Goal: Task Accomplishment & Management: Manage account settings

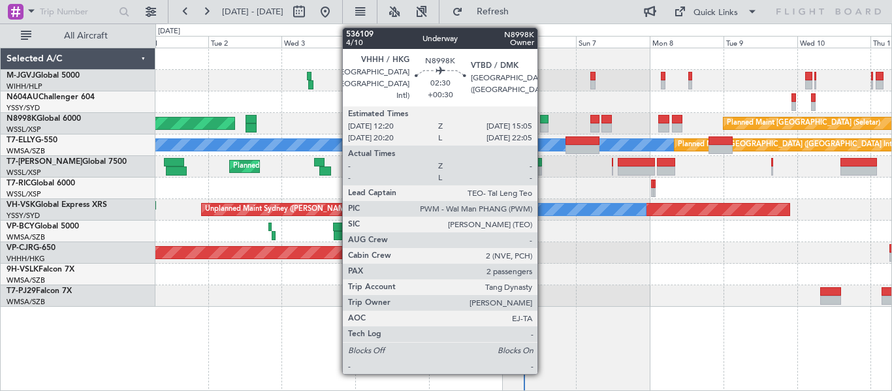
click at [543, 119] on div at bounding box center [544, 119] width 8 height 9
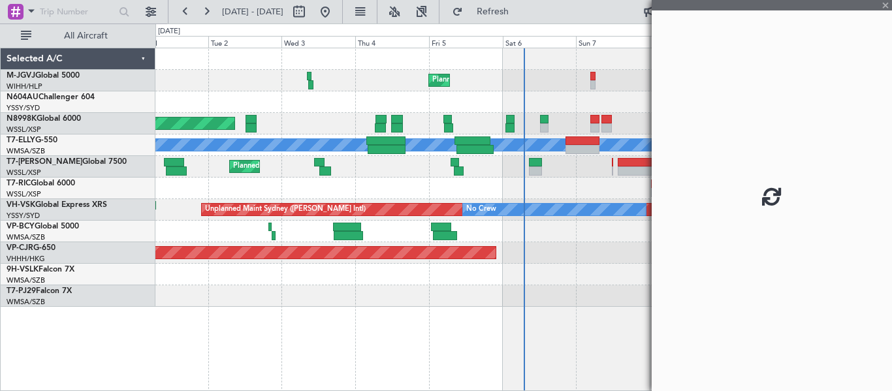
click at [428, 84] on div "Planned Maint [GEOGRAPHIC_DATA] (Seletar)" at bounding box center [523, 81] width 736 height 22
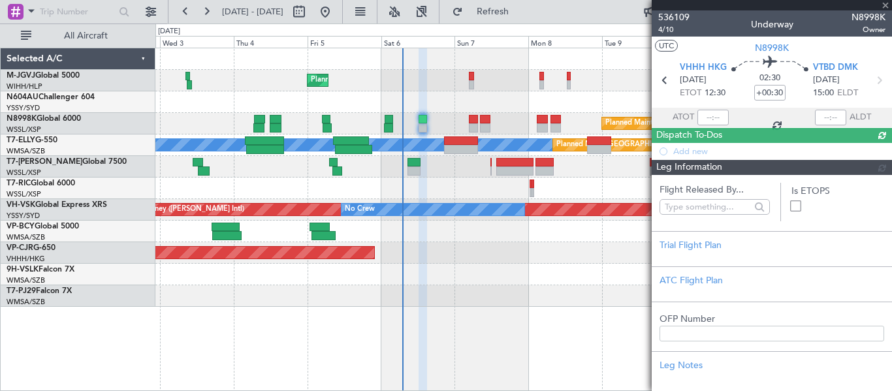
type input "[PERSON_NAME] (BTA)"
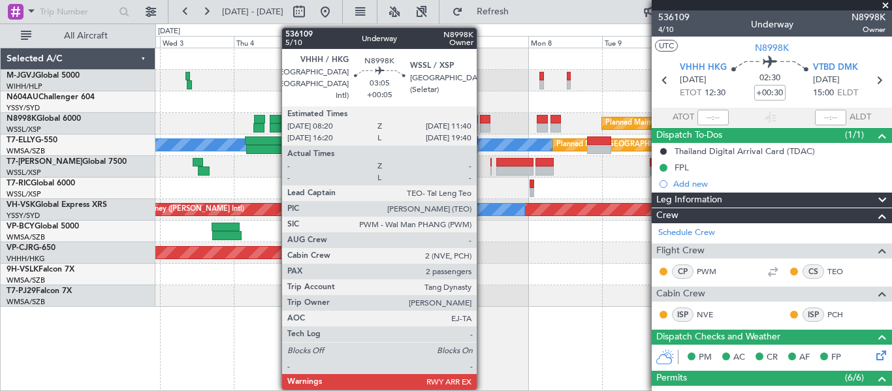
click at [482, 123] on div at bounding box center [485, 127] width 10 height 9
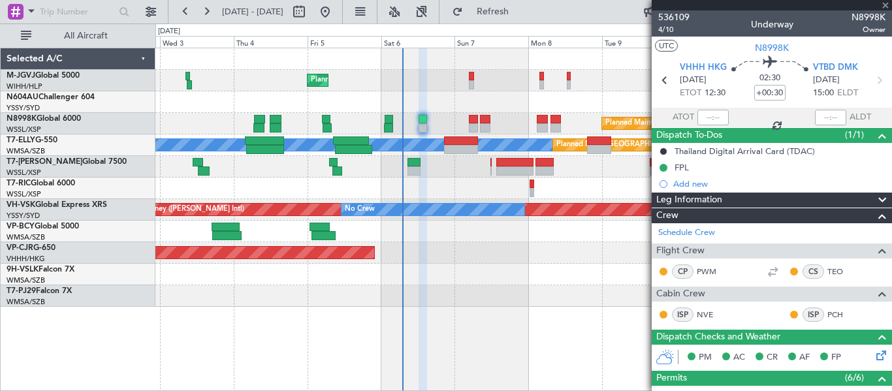
type input "+00:05"
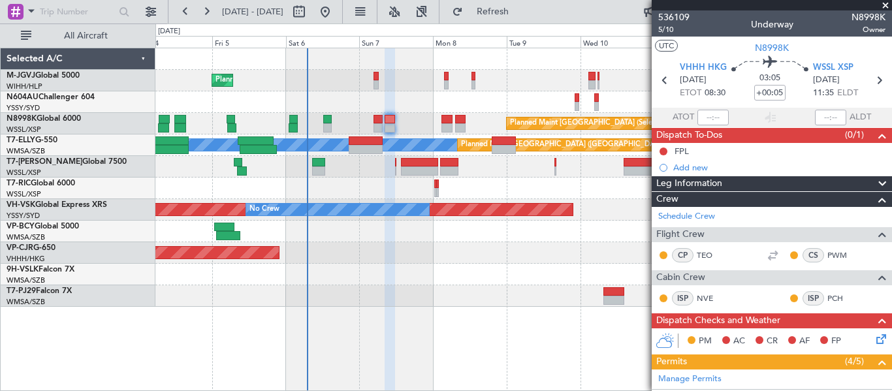
click at [368, 92] on div at bounding box center [523, 102] width 736 height 22
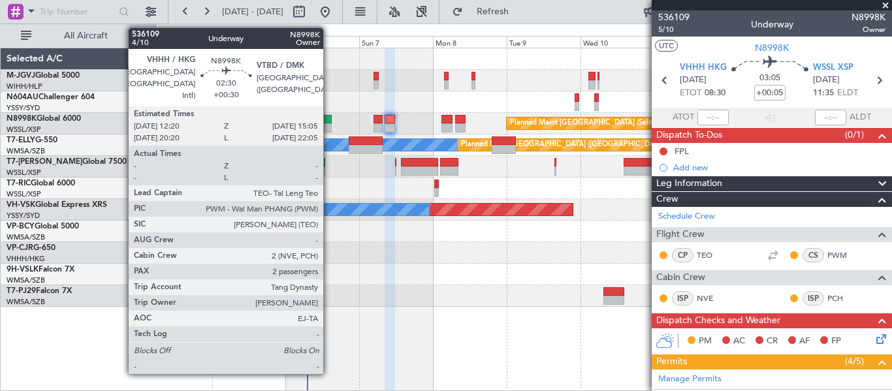
click at [329, 121] on div at bounding box center [327, 119] width 8 height 9
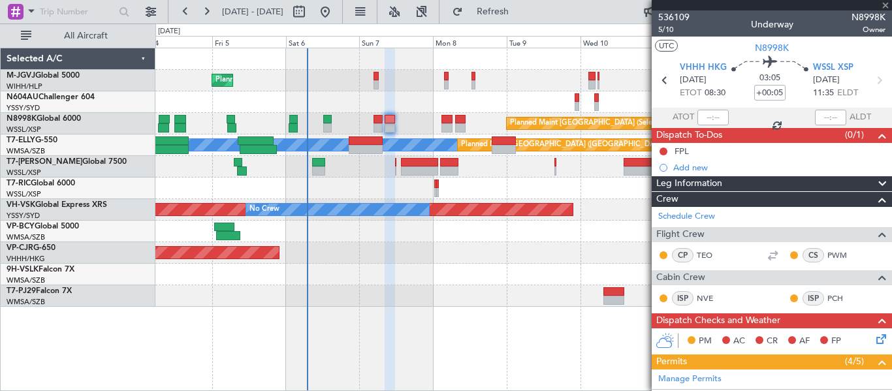
type input "+00:30"
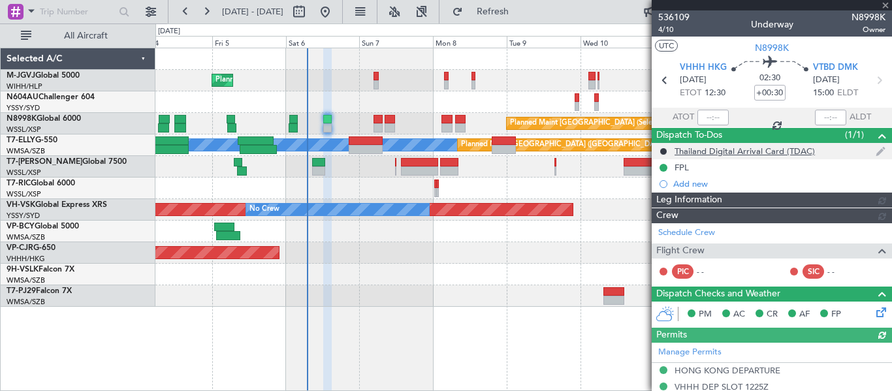
type input "[PERSON_NAME] (BTA)"
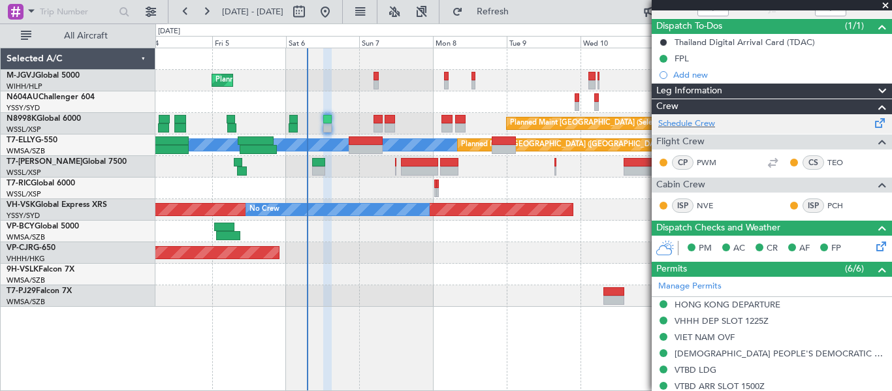
scroll to position [217, 0]
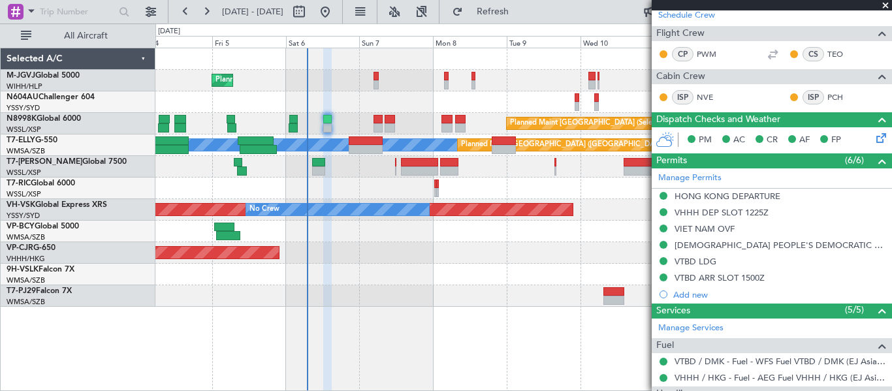
click at [567, 0] on html "[DATE] - [DATE] Refresh Quick Links All Aircraft Planned Maint [GEOGRAPHIC_DATA…" at bounding box center [446, 195] width 892 height 391
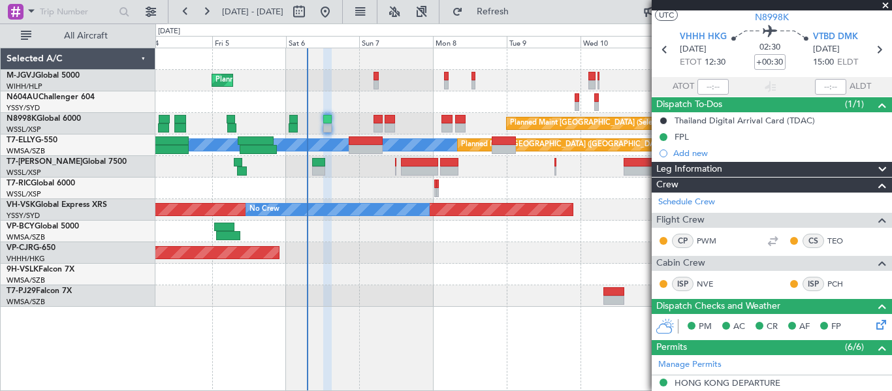
scroll to position [0, 0]
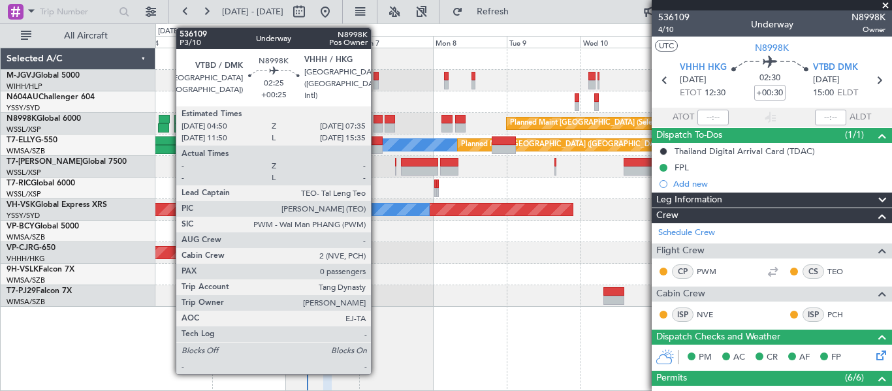
click at [377, 126] on div at bounding box center [377, 127] width 8 height 9
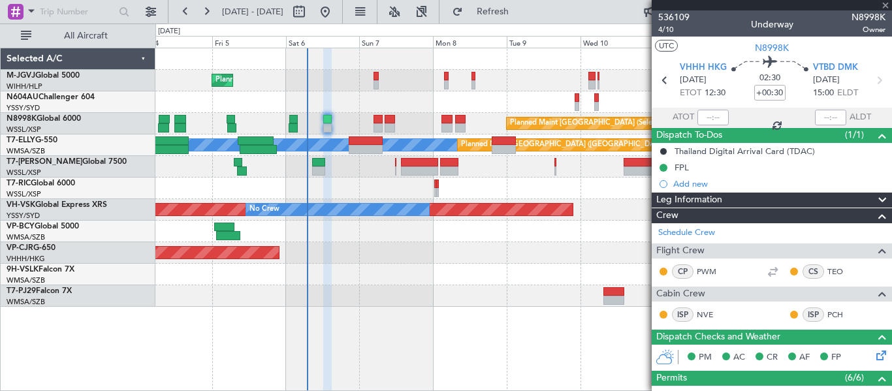
type input "+00:25"
type input "0"
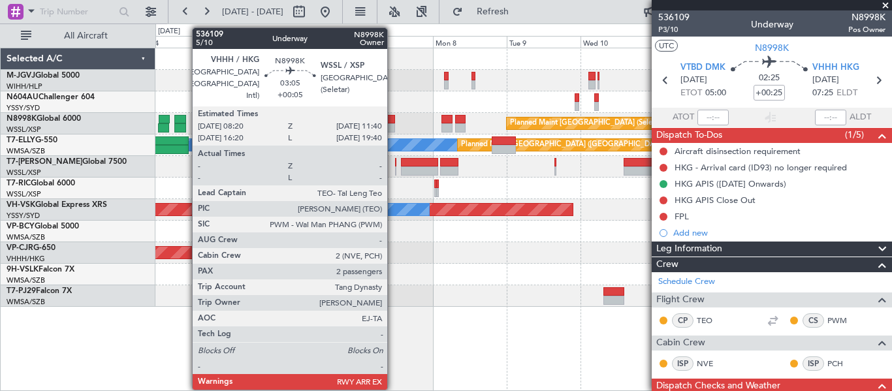
click at [393, 124] on div at bounding box center [390, 127] width 10 height 9
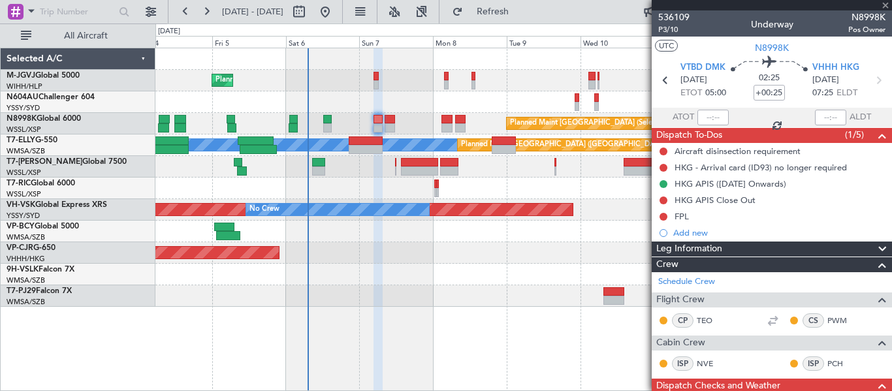
type input "+00:05"
type input "2"
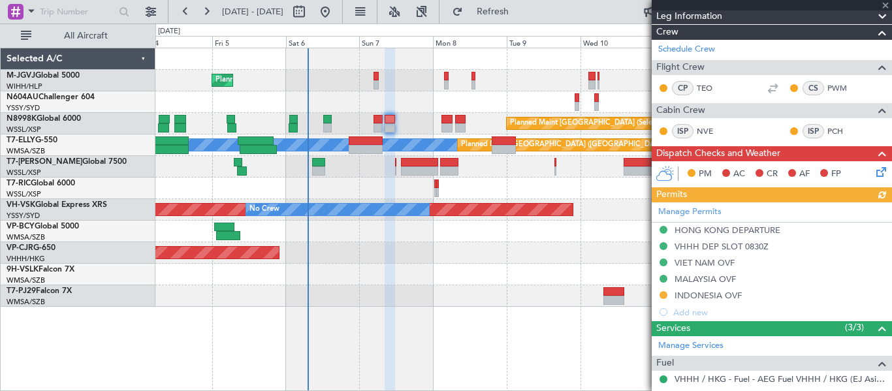
scroll to position [217, 0]
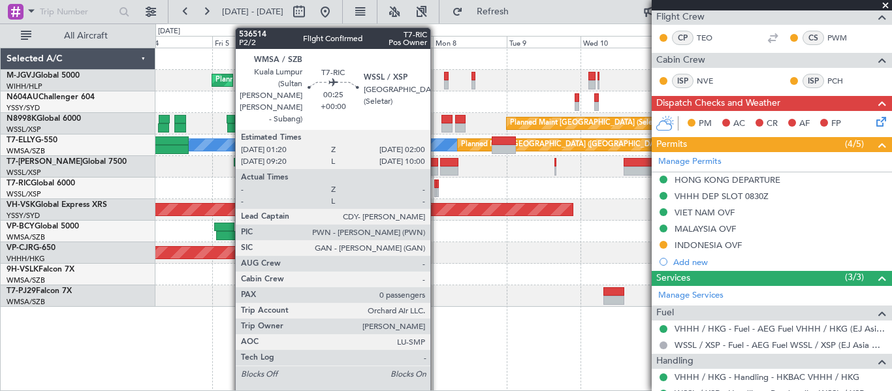
click at [436, 191] on div at bounding box center [437, 192] width 3 height 9
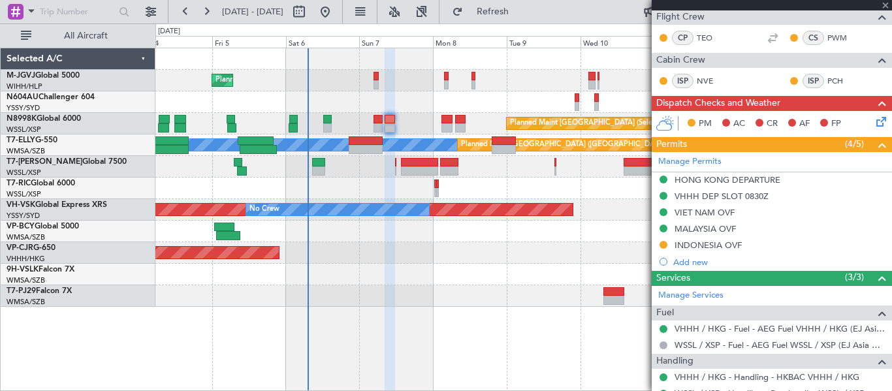
type input "0"
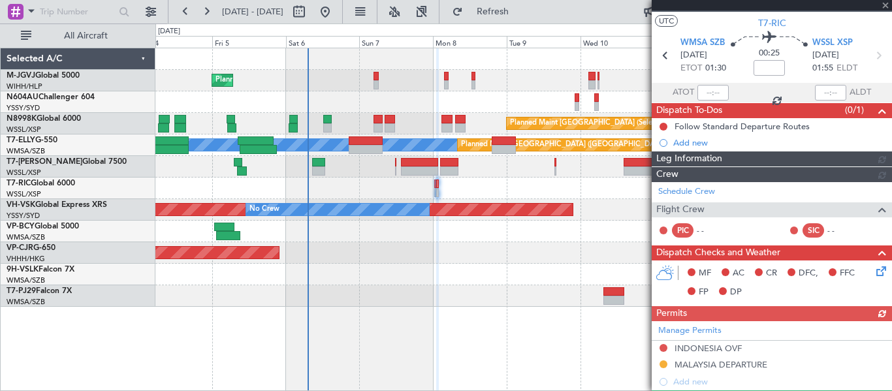
scroll to position [192, 0]
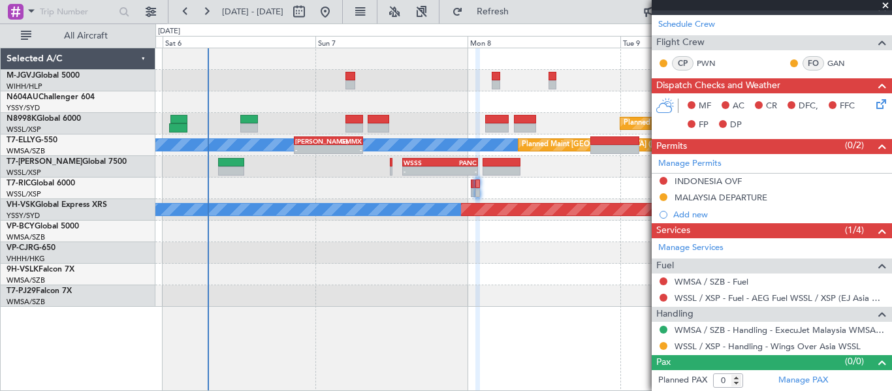
click at [358, 171] on div "- - WSSS 13:50 Z PANC 01:40 Z - - KEWR 14:20 Z OMDW 02:15 Z" at bounding box center [523, 167] width 736 height 22
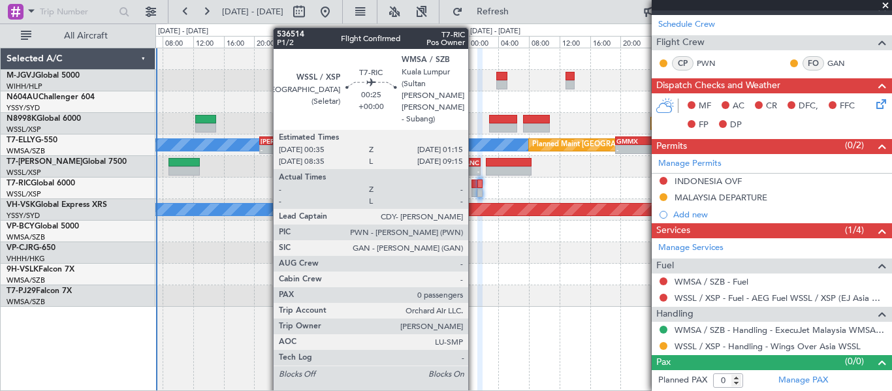
click at [474, 189] on div at bounding box center [473, 192] width 5 height 9
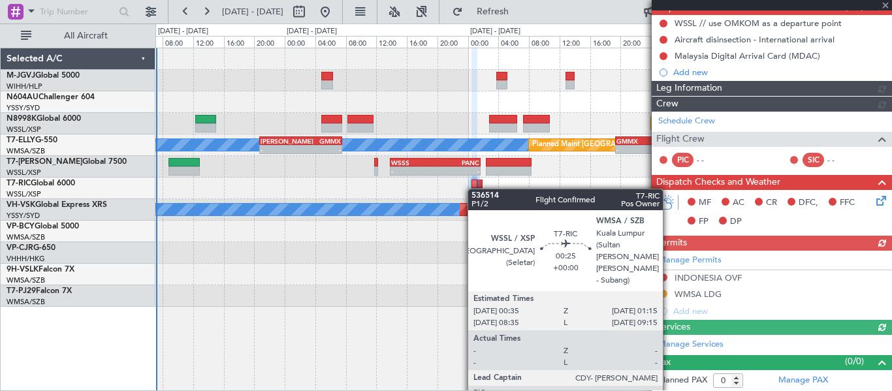
scroll to position [225, 0]
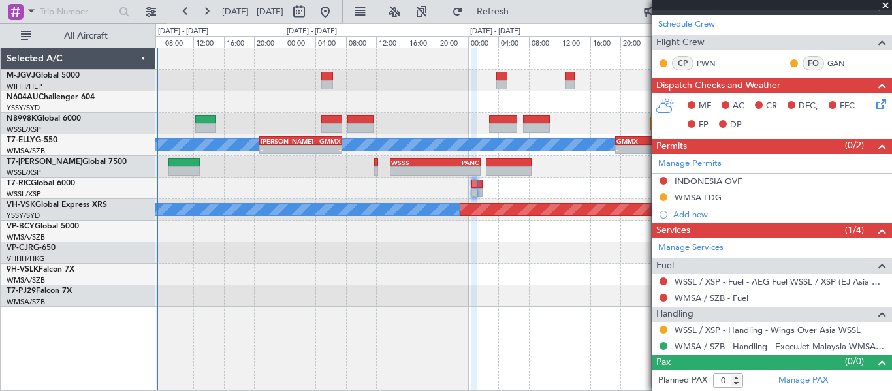
click at [407, 92] on div "Planned Maint [GEOGRAPHIC_DATA] (Seletar) Planned Maint [GEOGRAPHIC_DATA] ([GEO…" at bounding box center [523, 177] width 736 height 259
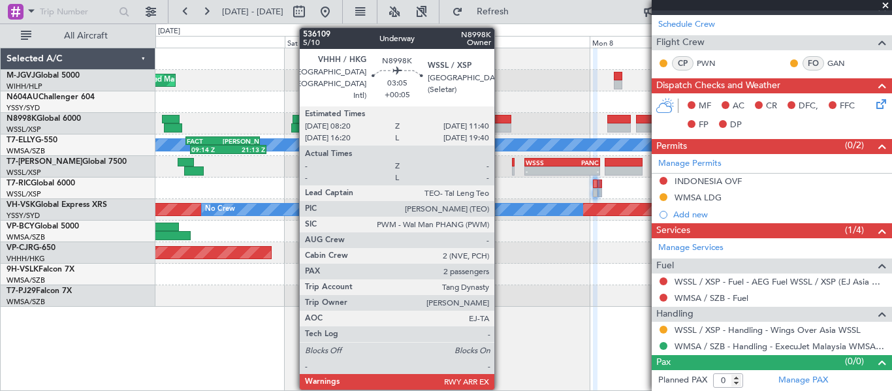
click at [500, 121] on div at bounding box center [501, 119] width 22 height 9
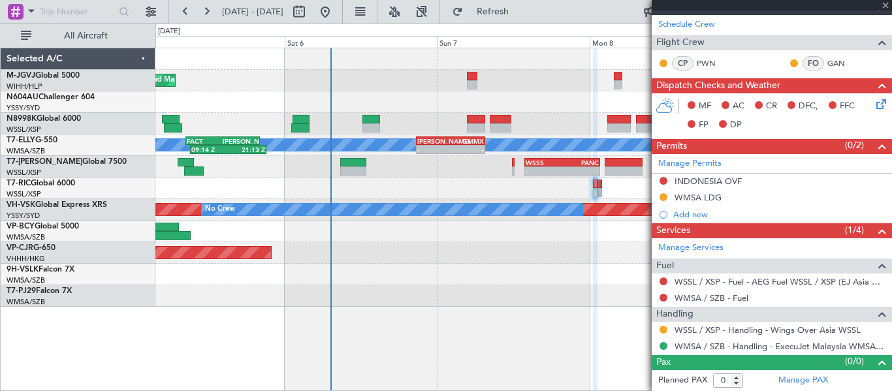
type input "+00:05"
type input "2"
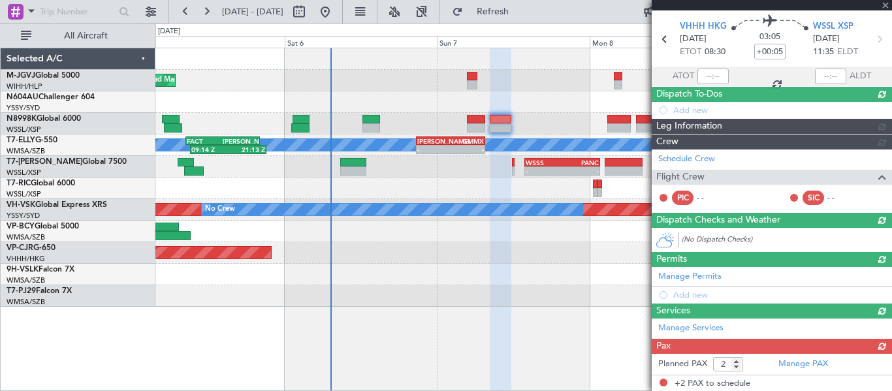
scroll to position [217, 0]
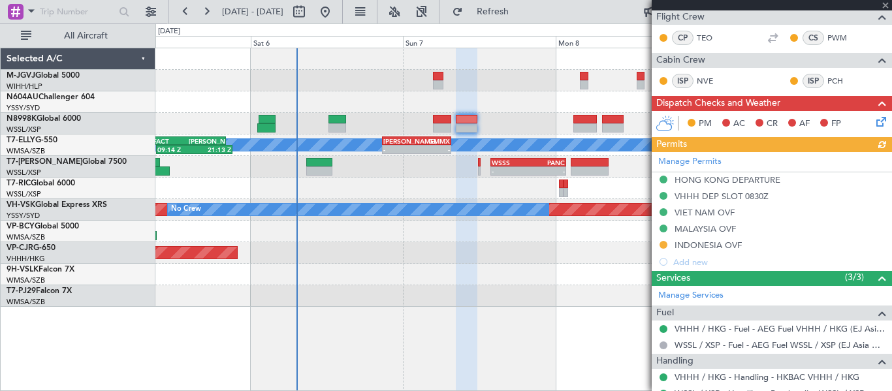
click at [494, 97] on div at bounding box center [523, 102] width 736 height 22
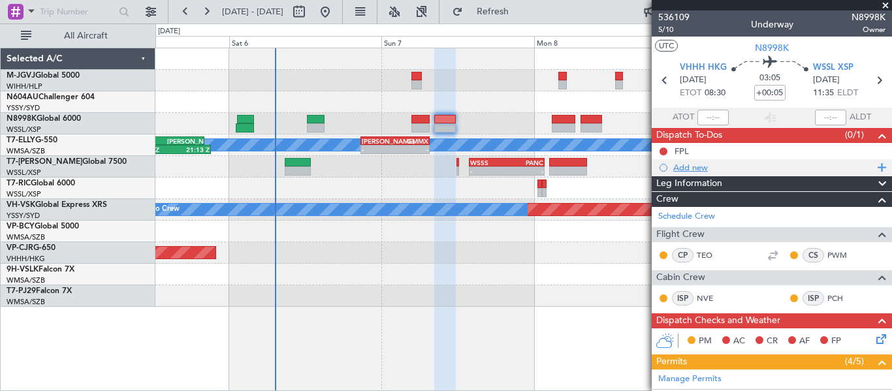
scroll to position [109, 0]
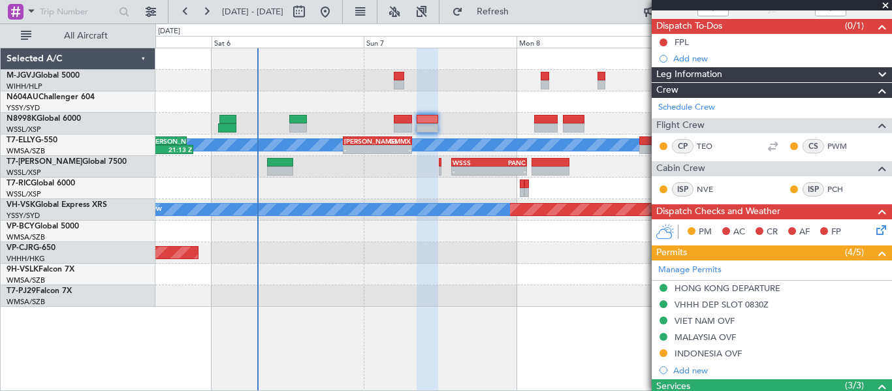
click at [460, 104] on div at bounding box center [523, 102] width 736 height 22
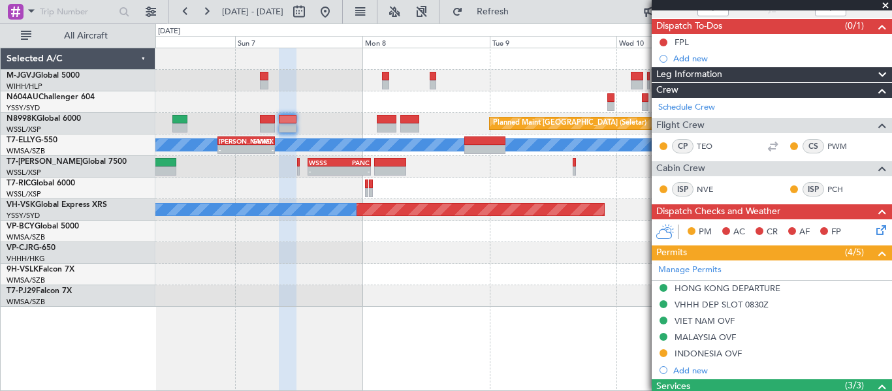
click at [386, 204] on div "Planned Maint [GEOGRAPHIC_DATA] (Seletar) Planned Maint [GEOGRAPHIC_DATA] (Sele…" at bounding box center [523, 177] width 736 height 259
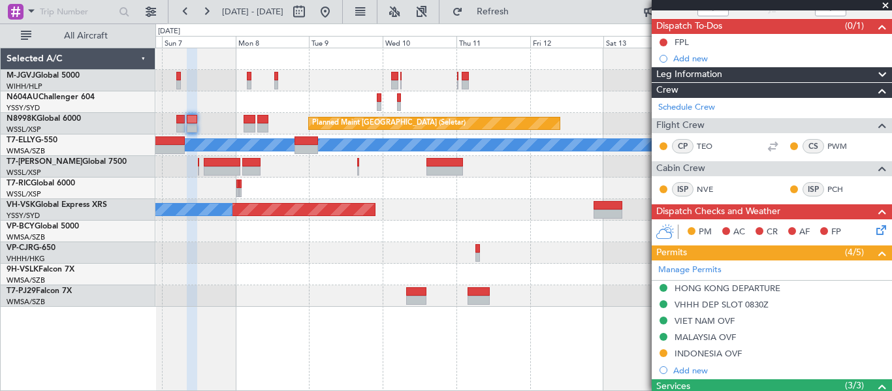
click at [546, 247] on div "Planned Maint [GEOGRAPHIC_DATA] ([GEOGRAPHIC_DATA] Intl)" at bounding box center [523, 253] width 736 height 22
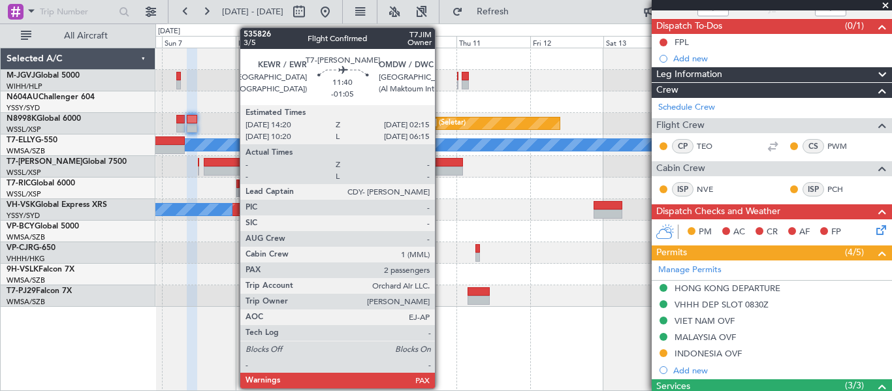
click at [441, 168] on div at bounding box center [444, 170] width 37 height 9
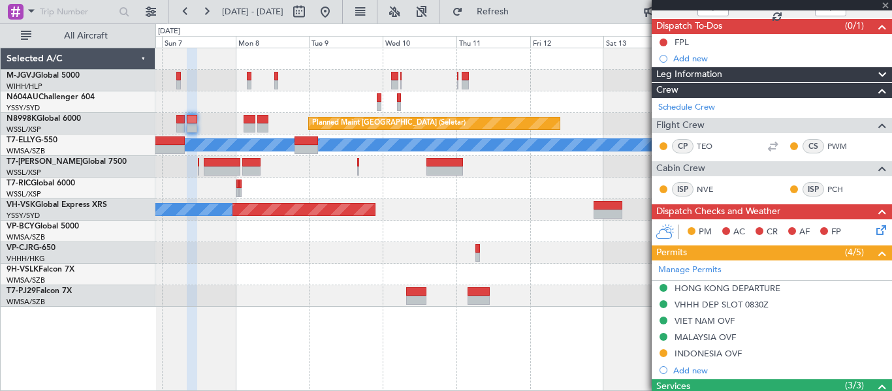
type input "-01:05"
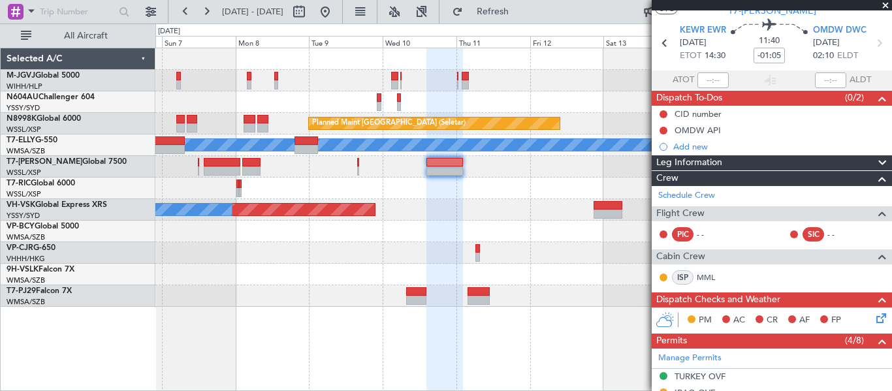
scroll to position [0, 0]
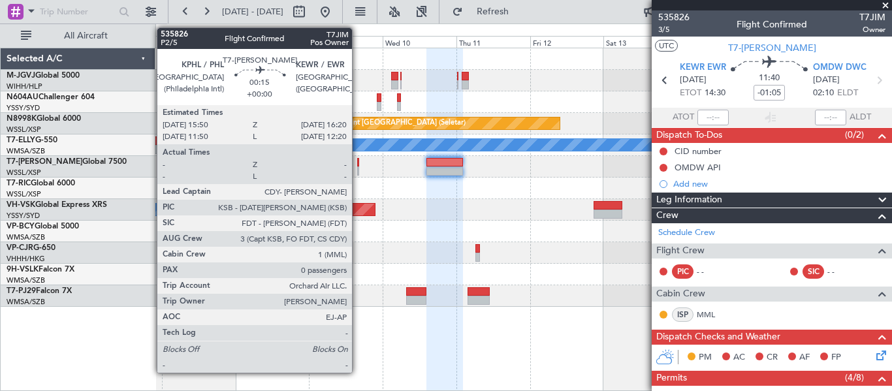
click at [357, 168] on div at bounding box center [358, 170] width 2 height 9
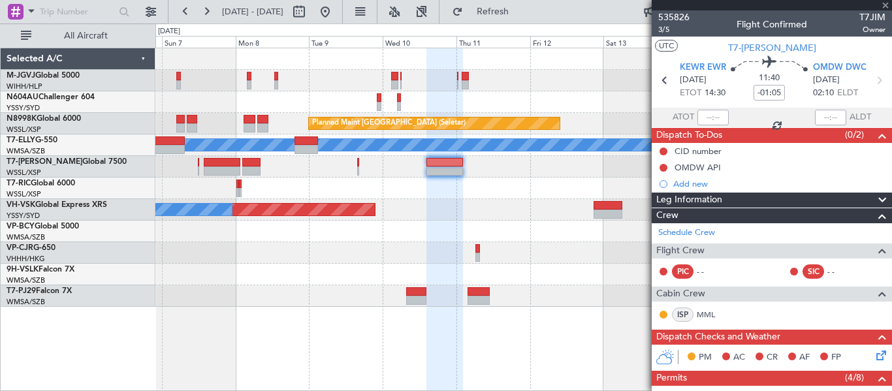
type input "0"
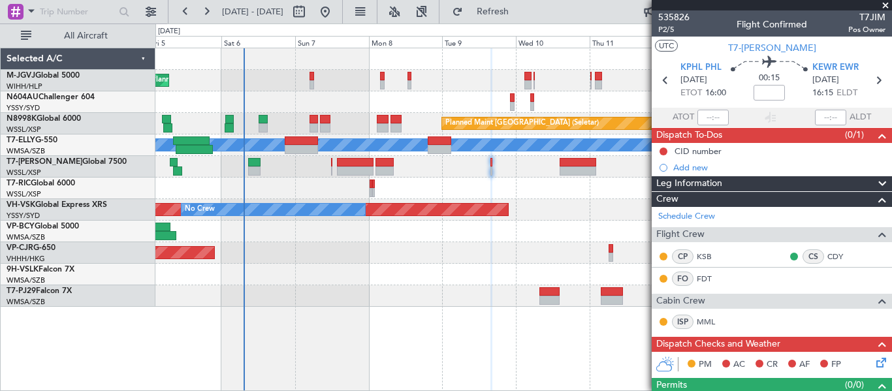
click at [394, 201] on div "Planned Maint [GEOGRAPHIC_DATA] (Seletar) Planned Maint [GEOGRAPHIC_DATA] (Sele…" at bounding box center [523, 177] width 736 height 259
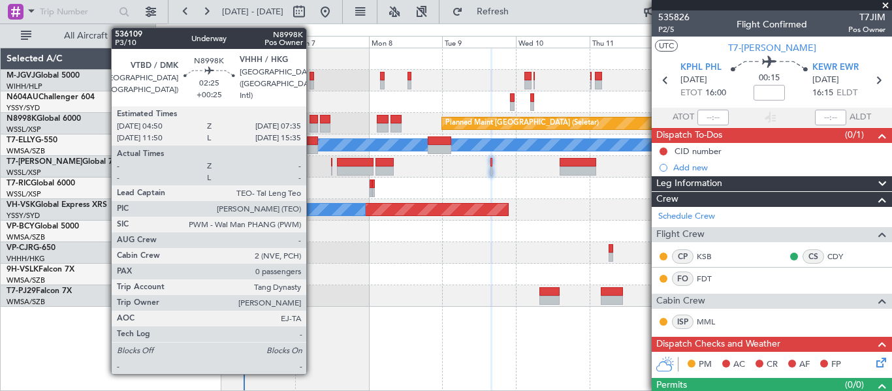
click at [312, 122] on div at bounding box center [313, 119] width 8 height 9
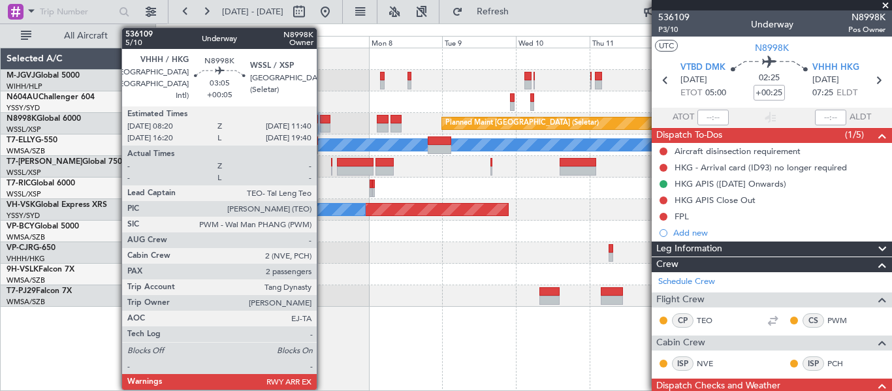
click at [323, 121] on div at bounding box center [325, 119] width 10 height 9
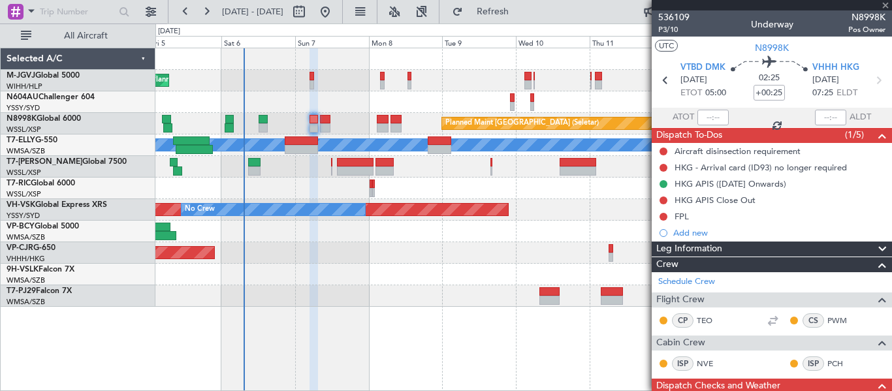
type input "+00:05"
type input "2"
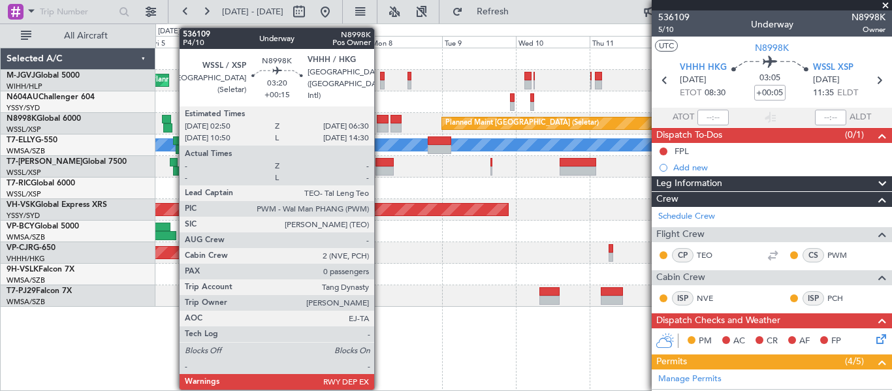
click at [380, 121] on div at bounding box center [383, 119] width 12 height 9
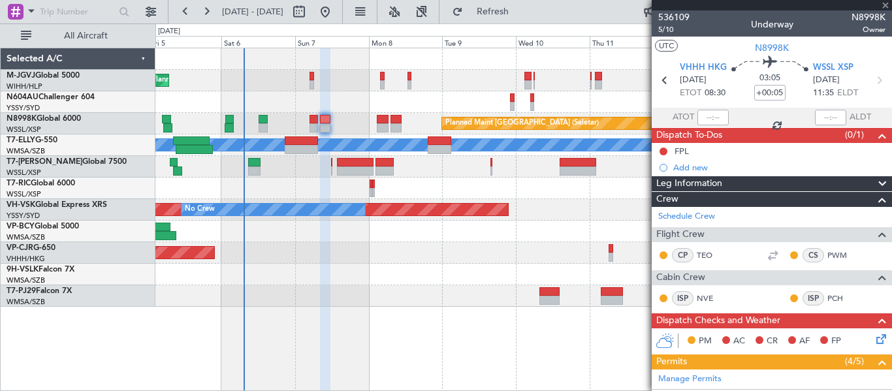
type input "+00:15"
type input "0"
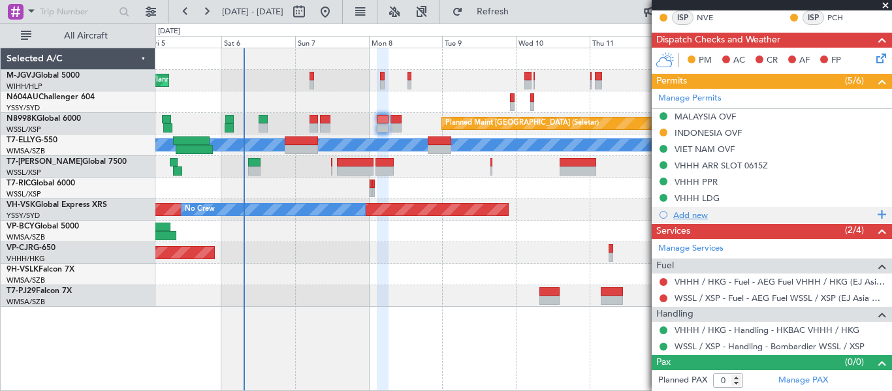
scroll to position [253, 0]
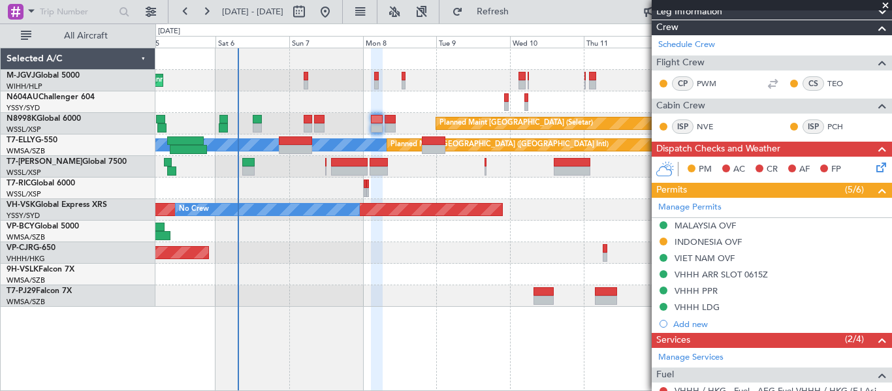
click at [347, 121] on div "Planned Maint [GEOGRAPHIC_DATA] (Seletar)" at bounding box center [523, 124] width 736 height 22
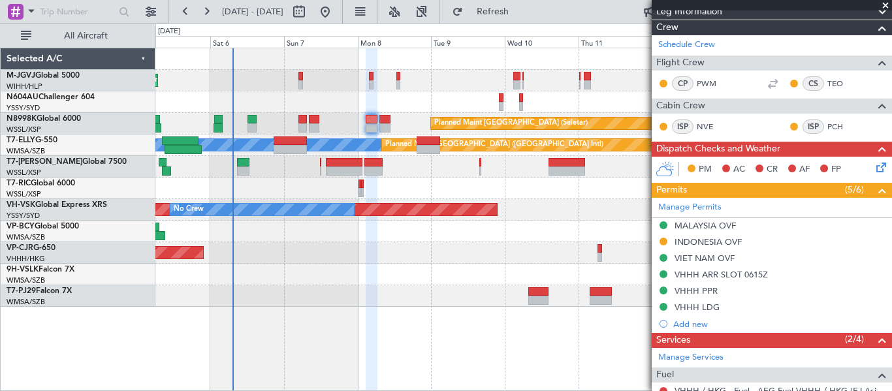
click at [353, 116] on div "Planned Maint [GEOGRAPHIC_DATA] (Seletar)" at bounding box center [523, 124] width 736 height 22
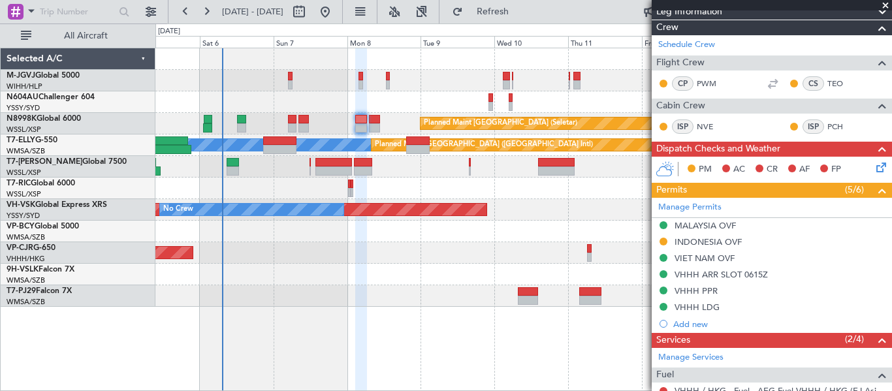
click at [332, 123] on div "Planned Maint [GEOGRAPHIC_DATA] (Seletar)" at bounding box center [523, 124] width 736 height 22
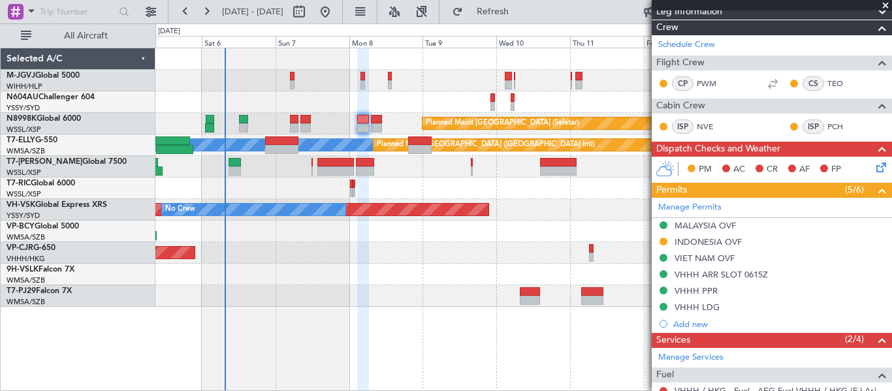
click at [449, 251] on div "Planned Maint [GEOGRAPHIC_DATA] ([GEOGRAPHIC_DATA] Intl)" at bounding box center [523, 253] width 736 height 22
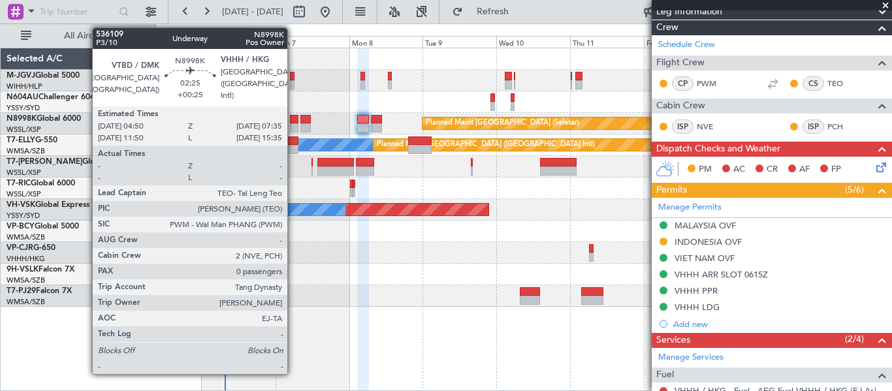
click at [293, 124] on div at bounding box center [294, 127] width 8 height 9
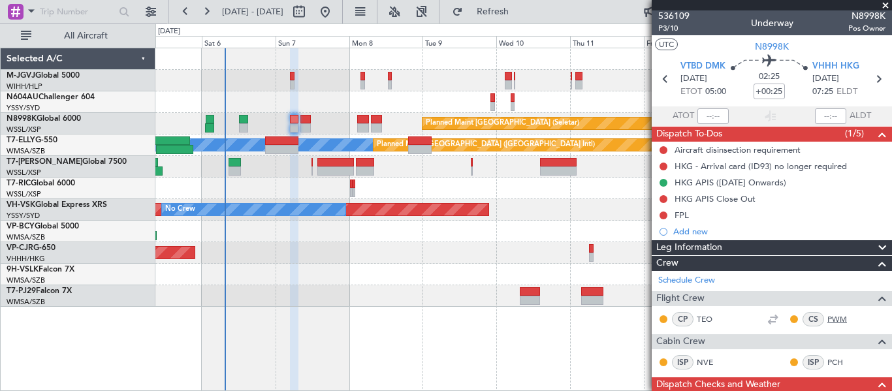
scroll to position [0, 0]
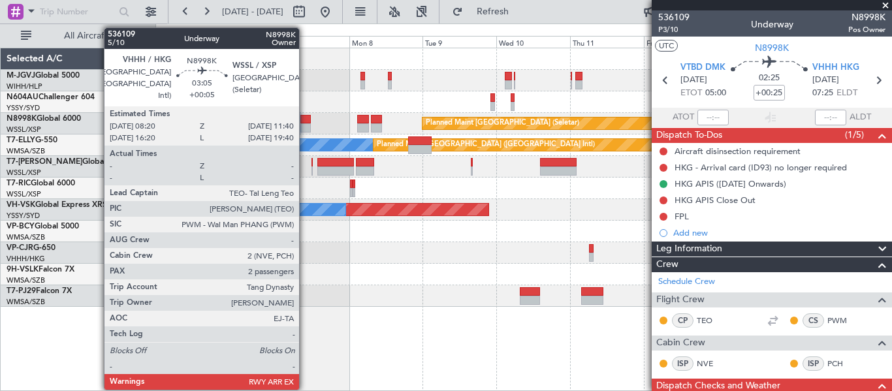
click at [305, 121] on div at bounding box center [305, 119] width 10 height 9
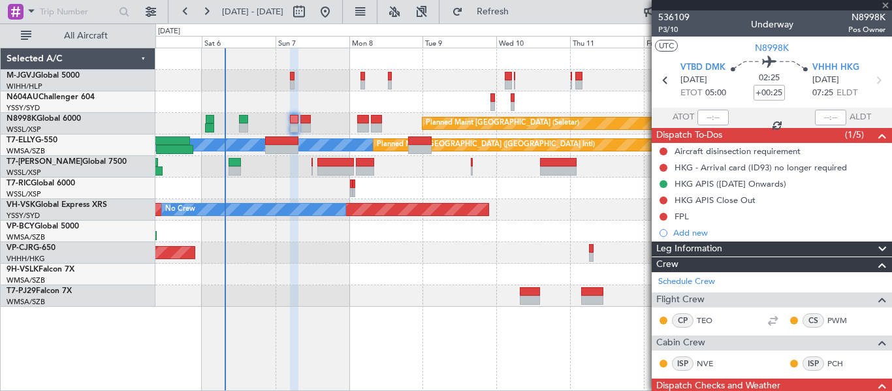
type input "+00:05"
type input "2"
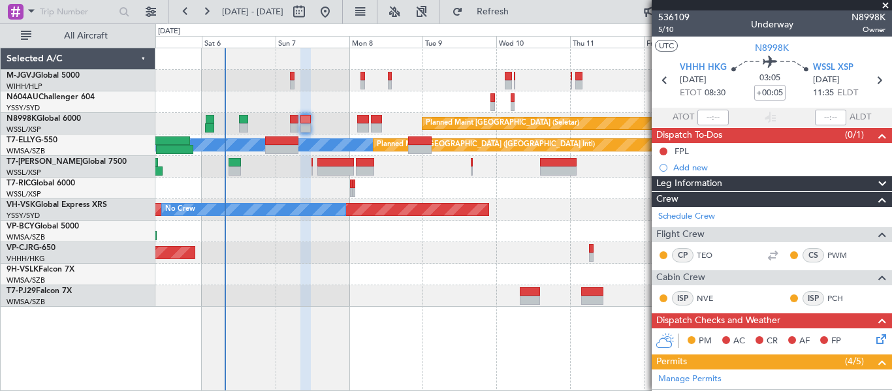
click at [280, 121] on div "Planned Maint [GEOGRAPHIC_DATA] (Seletar)" at bounding box center [523, 124] width 736 height 22
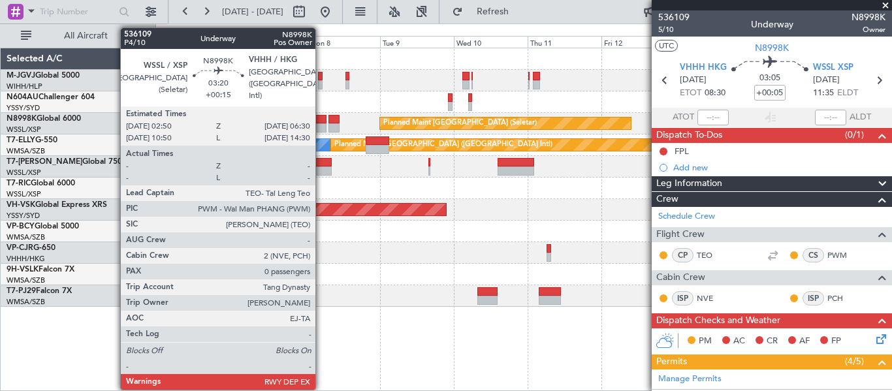
click at [321, 123] on div at bounding box center [321, 119] width 12 height 9
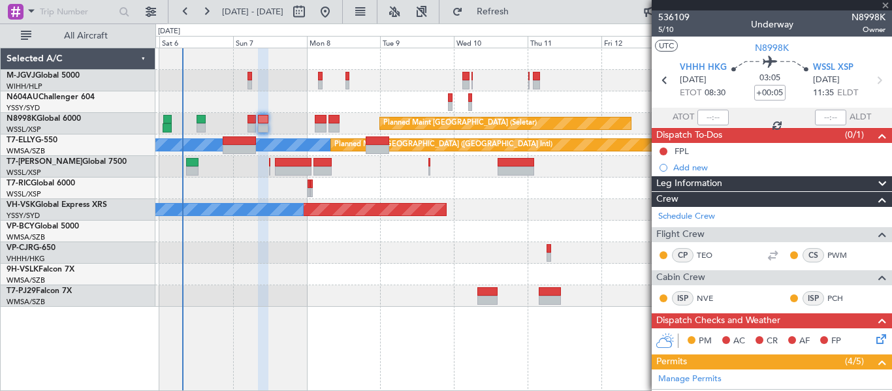
type input "+00:15"
type input "0"
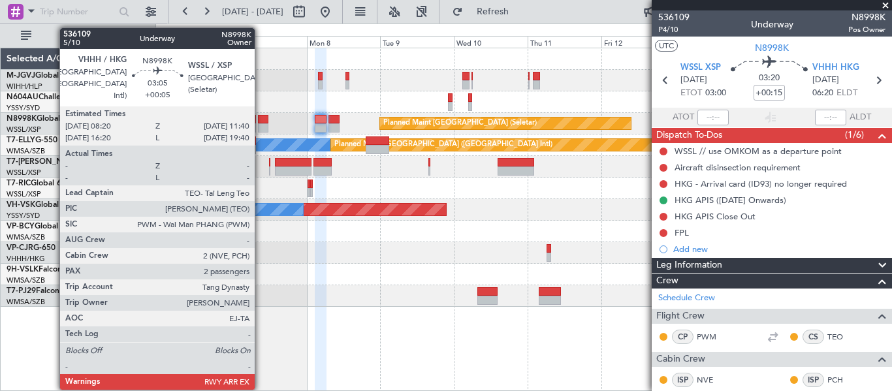
click at [260, 123] on div at bounding box center [263, 119] width 10 height 9
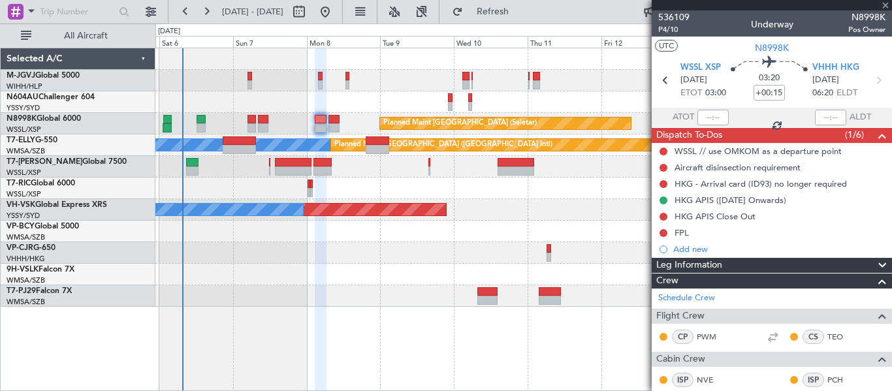
type input "+00:05"
type input "2"
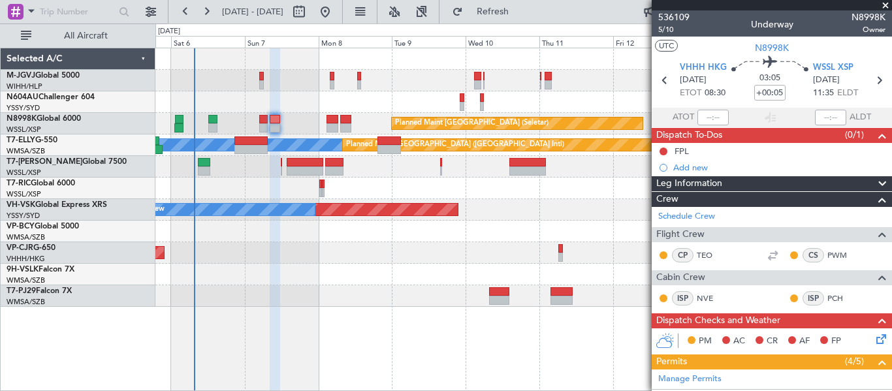
click at [370, 112] on div at bounding box center [523, 102] width 736 height 22
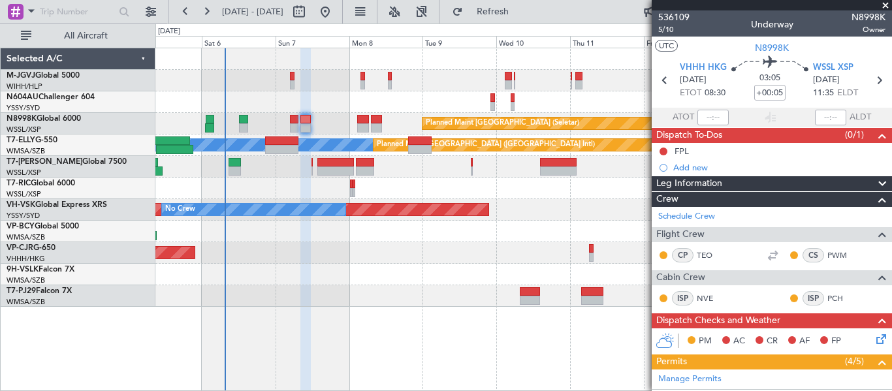
click at [369, 296] on div at bounding box center [523, 296] width 736 height 22
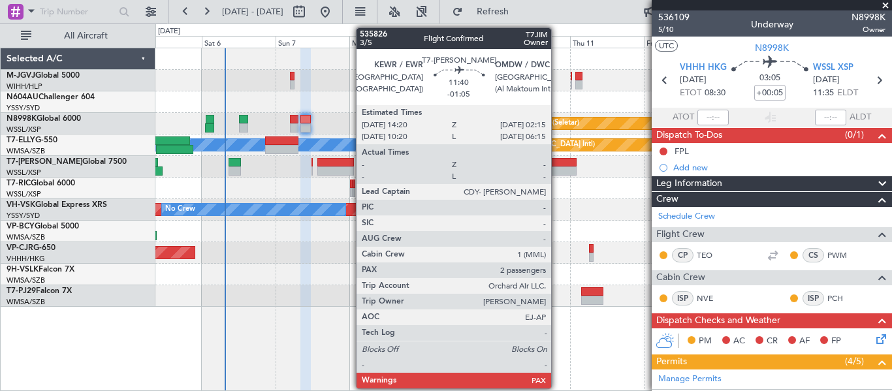
click at [557, 163] on div at bounding box center [558, 162] width 37 height 9
type input "-01:05"
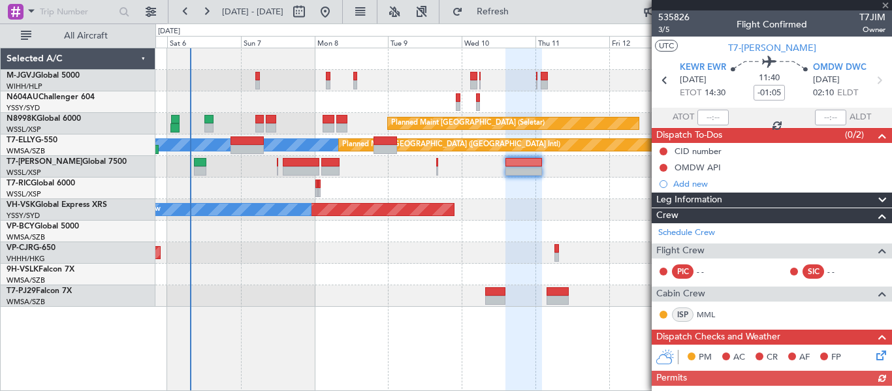
click at [514, 208] on div "Unplanned Maint Sydney ([PERSON_NAME] Intl) No Crew" at bounding box center [523, 210] width 736 height 22
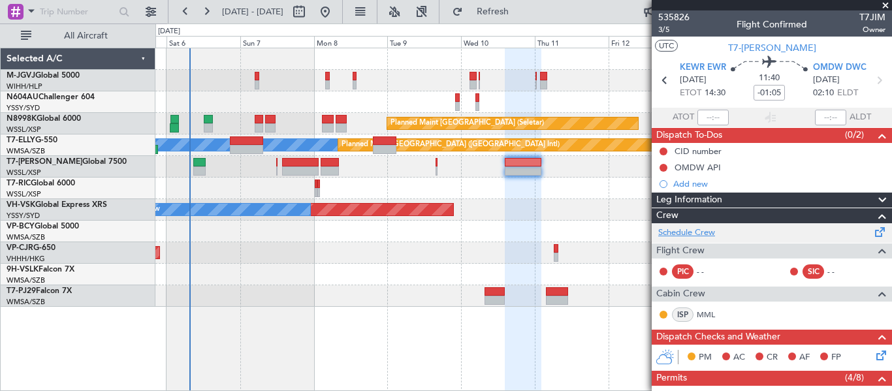
click at [698, 236] on link "Schedule Crew" at bounding box center [686, 233] width 57 height 13
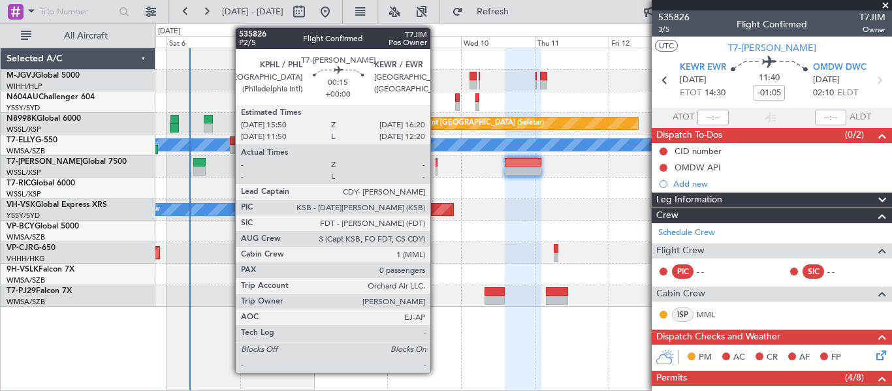
click at [435, 163] on div at bounding box center [436, 162] width 2 height 9
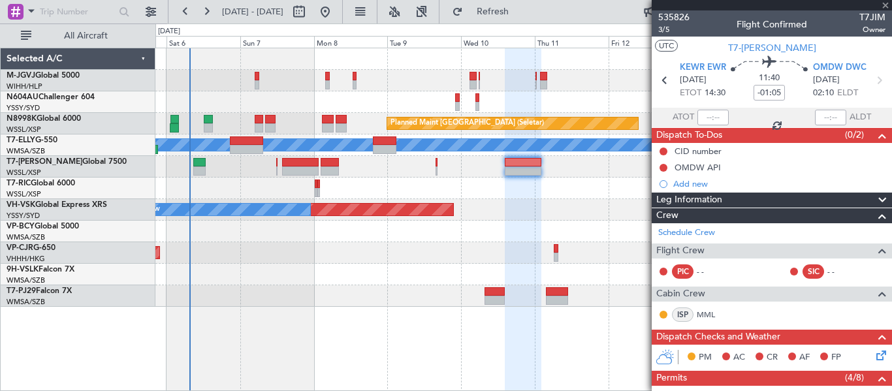
type input "0"
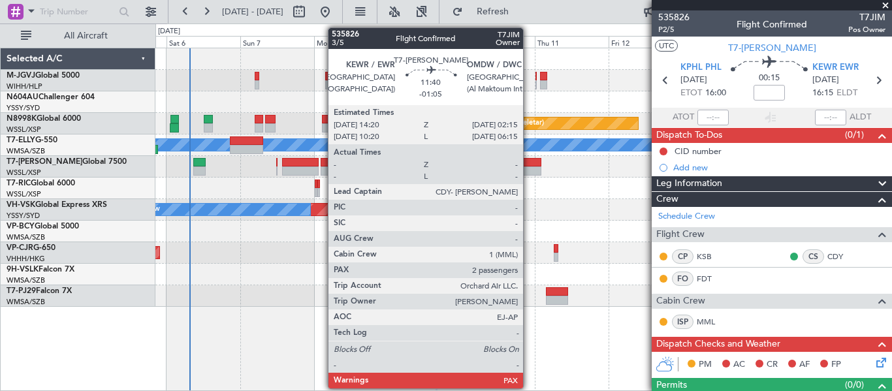
click at [529, 165] on div at bounding box center [523, 162] width 37 height 9
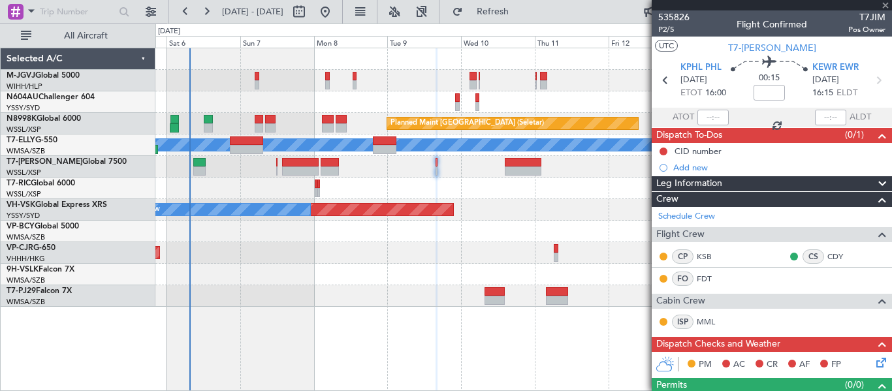
type input "-01:05"
type input "2"
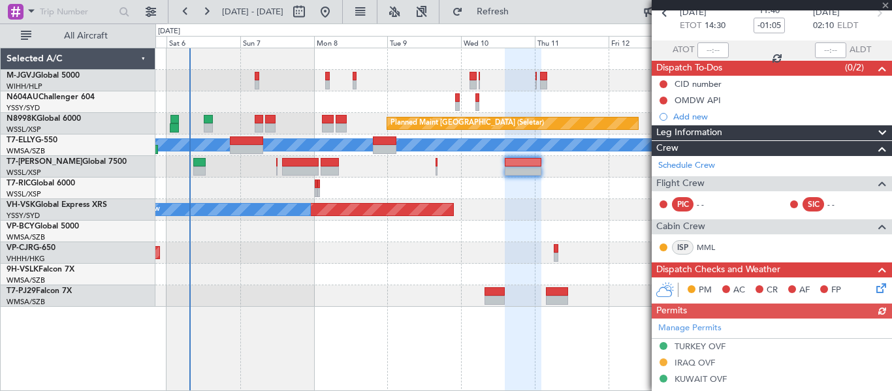
scroll to position [109, 0]
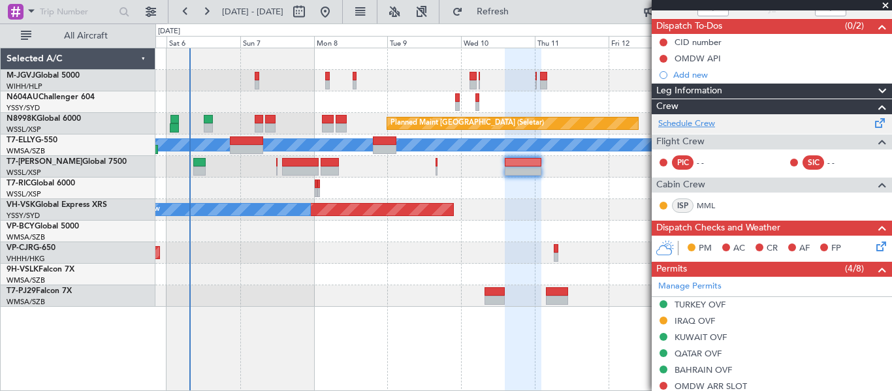
click at [684, 129] on link "Schedule Crew" at bounding box center [686, 124] width 57 height 13
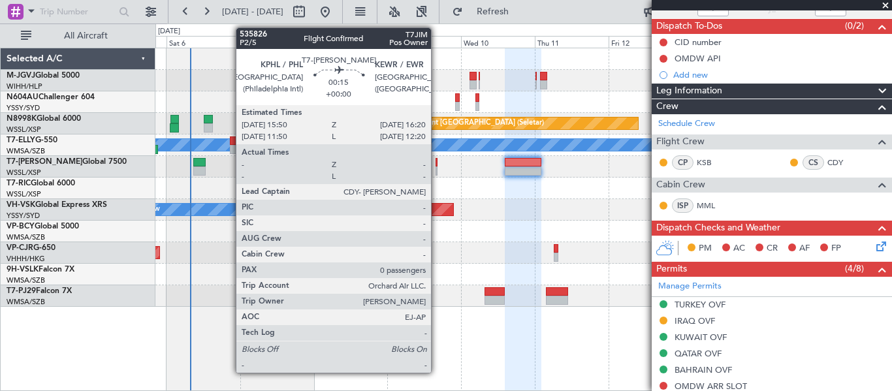
click at [437, 162] on div at bounding box center [436, 162] width 2 height 9
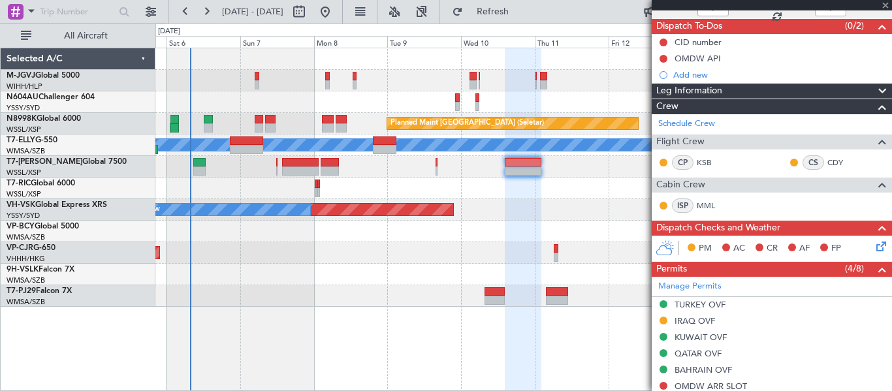
type input "0"
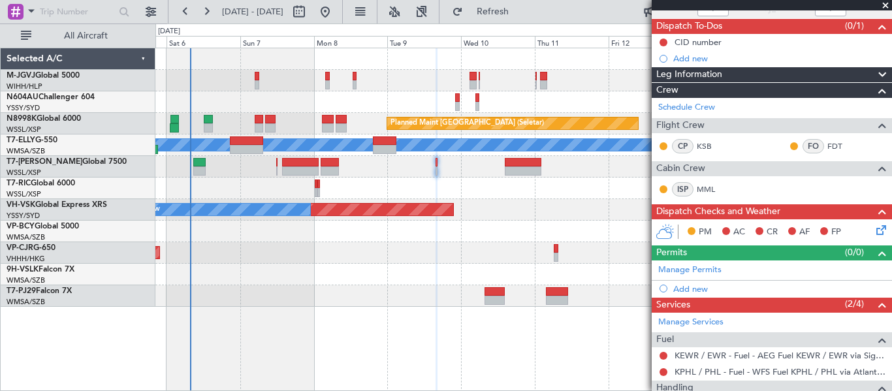
scroll to position [183, 0]
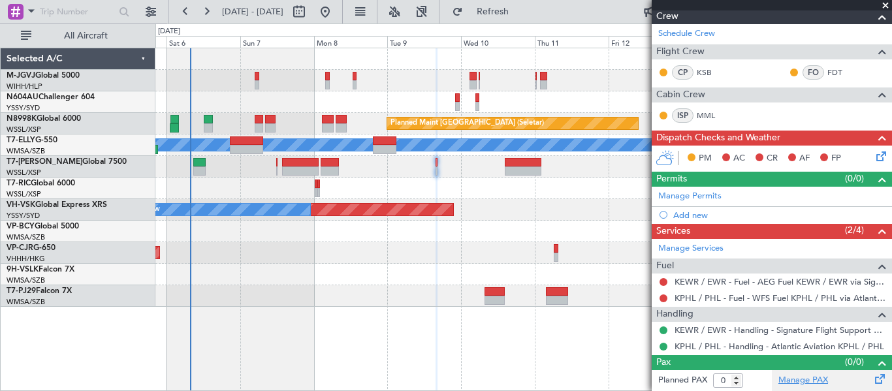
click at [798, 377] on link "Manage PAX" at bounding box center [803, 380] width 50 height 13
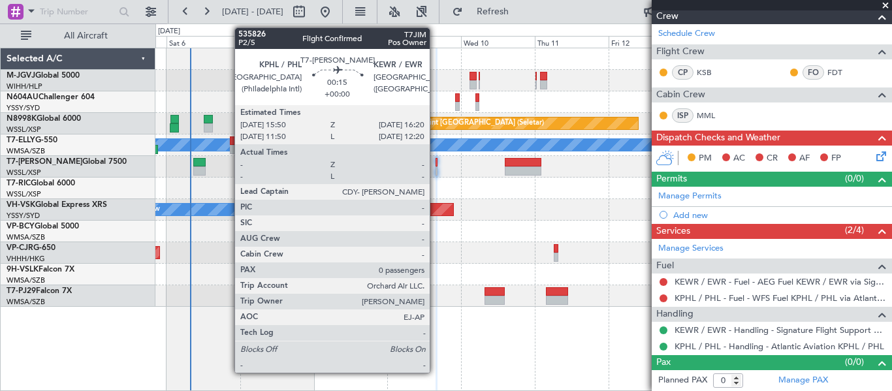
click at [435, 160] on div at bounding box center [436, 162] width 2 height 9
click at [437, 161] on div at bounding box center [436, 162] width 2 height 9
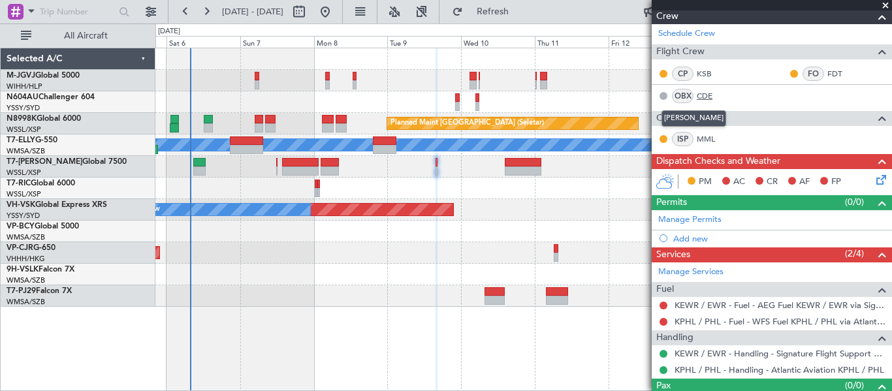
click at [705, 95] on link "CDE" at bounding box center [711, 96] width 29 height 12
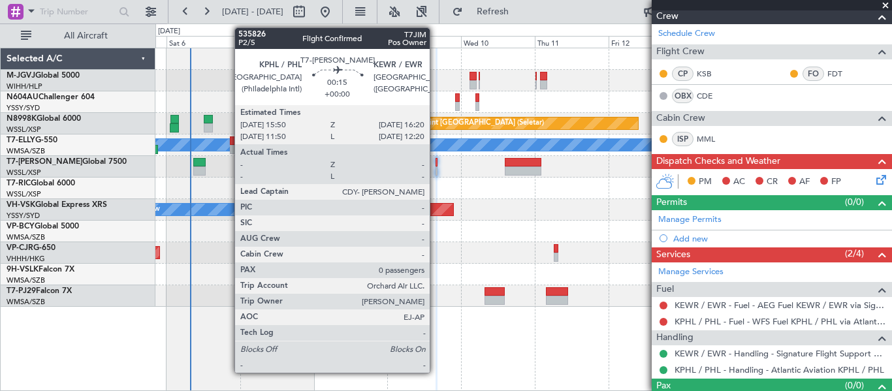
click at [435, 168] on div at bounding box center [436, 170] width 2 height 9
